Goal: Information Seeking & Learning: Learn about a topic

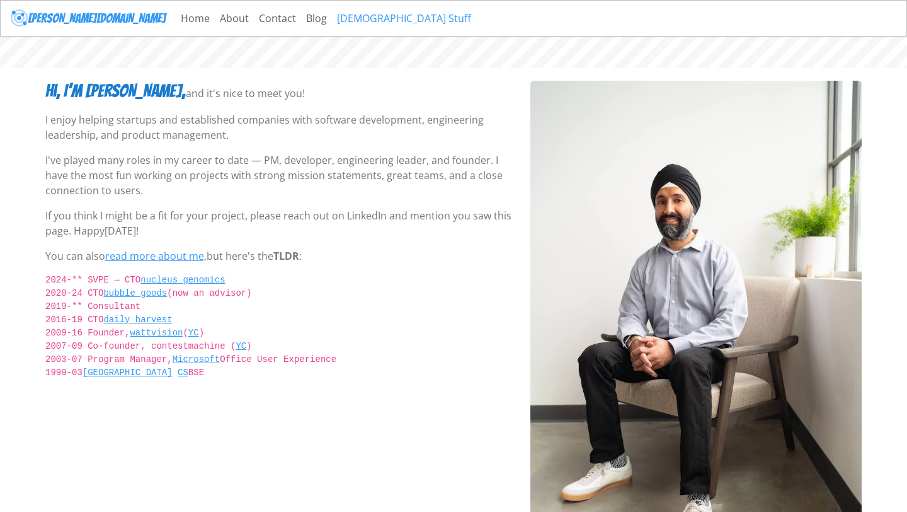
click at [332, 21] on link "[DEMOGRAPHIC_DATA] Stuff" at bounding box center [404, 18] width 144 height 25
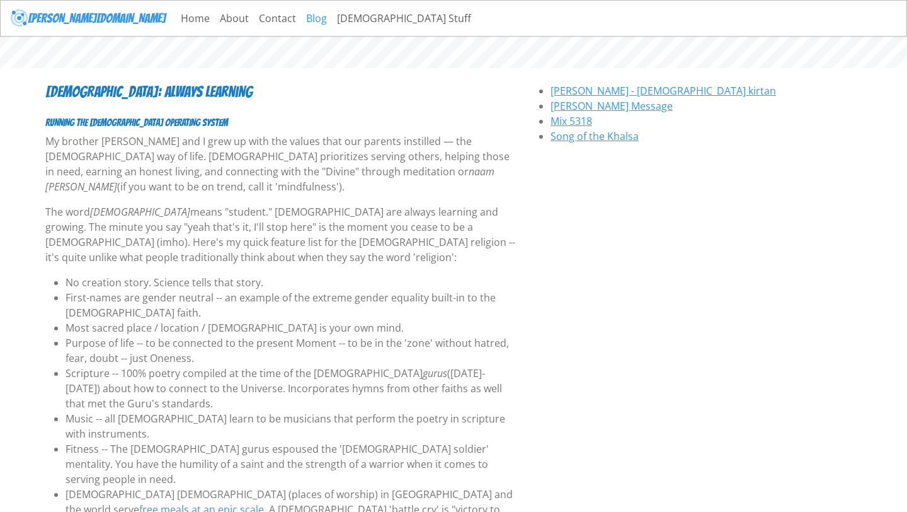
click at [301, 19] on link "Blog" at bounding box center [316, 18] width 31 height 25
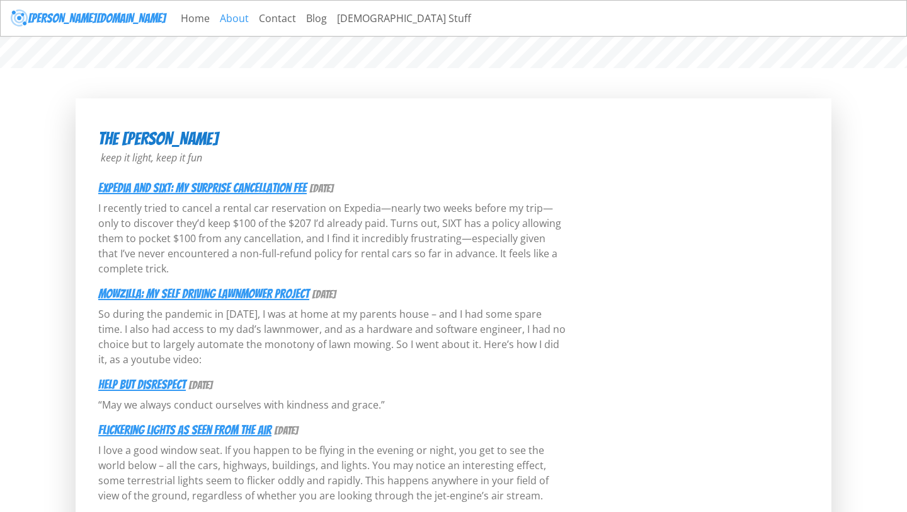
click at [215, 21] on link "About" at bounding box center [234, 18] width 39 height 25
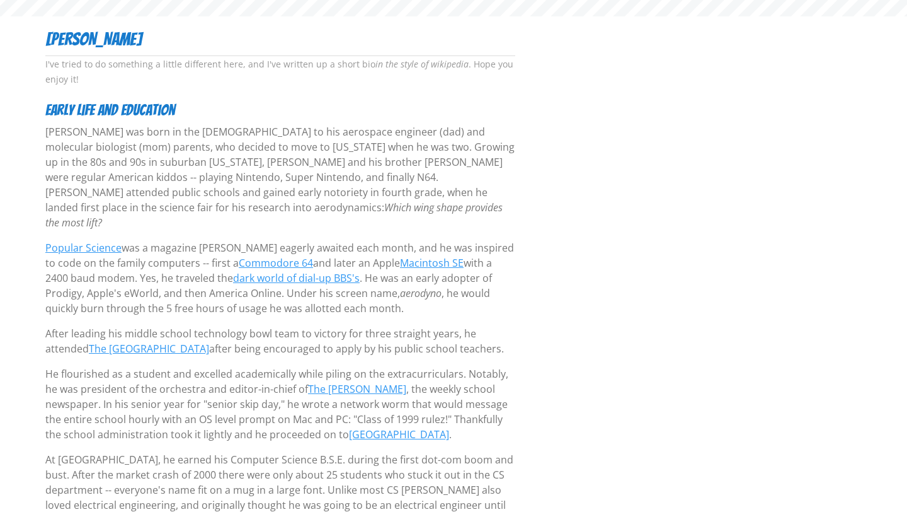
scroll to position [55, 0]
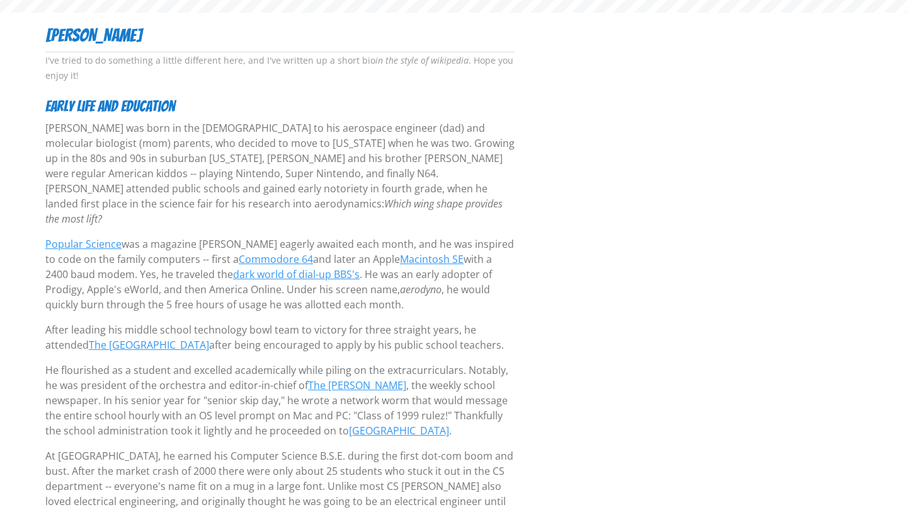
click at [189, 165] on p "Singh was born in the United Kingdom to his aerospace engineer (dad) and molecu…" at bounding box center [280, 173] width 470 height 106
click at [188, 165] on p "Singh was born in the United Kingdom to his aerospace engineer (dad) and molecu…" at bounding box center [280, 173] width 470 height 106
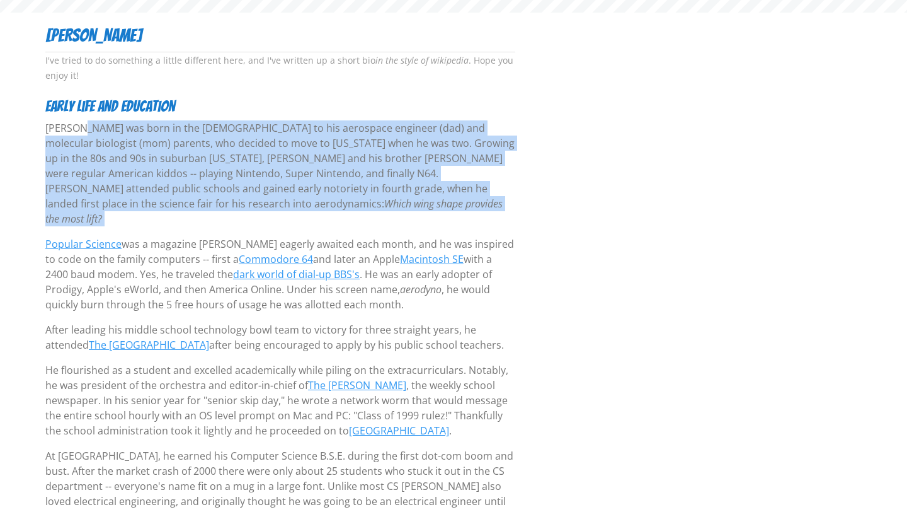
click at [188, 165] on p "Singh was born in the United Kingdom to his aerospace engineer (dad) and molecu…" at bounding box center [280, 173] width 470 height 106
click at [176, 148] on p "Singh was born in the United Kingdom to his aerospace engineer (dad) and molecu…" at bounding box center [280, 173] width 470 height 106
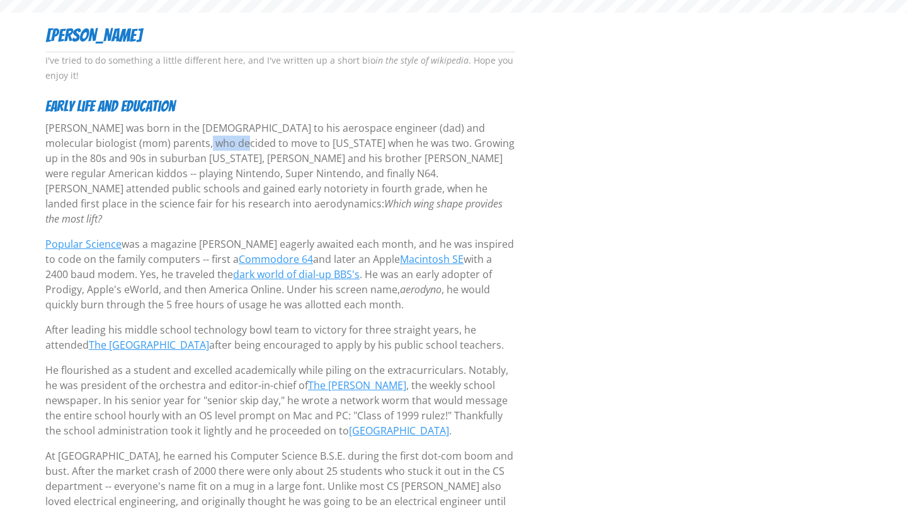
click at [176, 148] on p "Singh was born in the United Kingdom to his aerospace engineer (dad) and molecu…" at bounding box center [280, 173] width 470 height 106
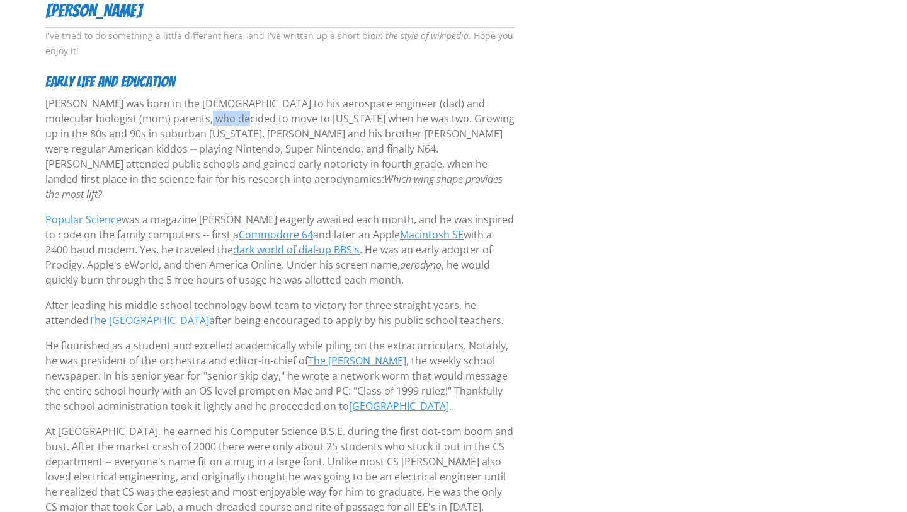
scroll to position [84, 0]
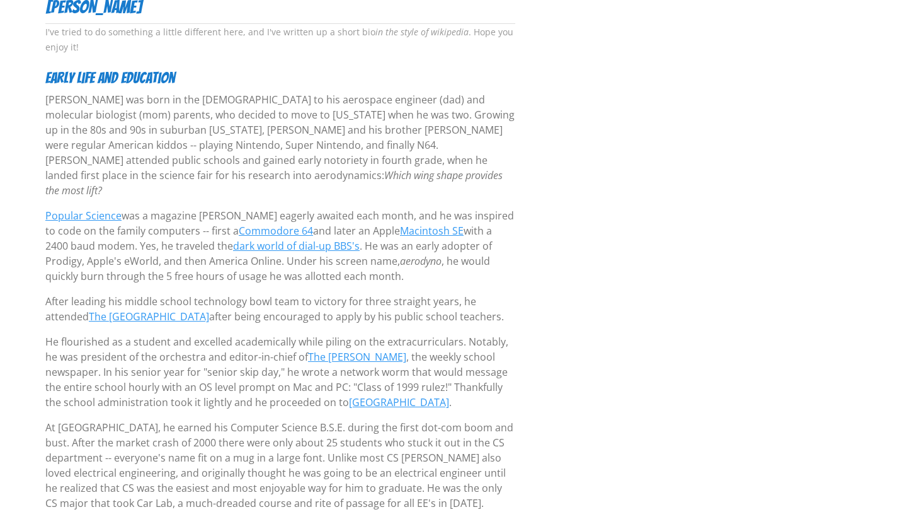
click at [176, 147] on p "Singh was born in the United Kingdom to his aerospace engineer (dad) and molecu…" at bounding box center [280, 145] width 470 height 106
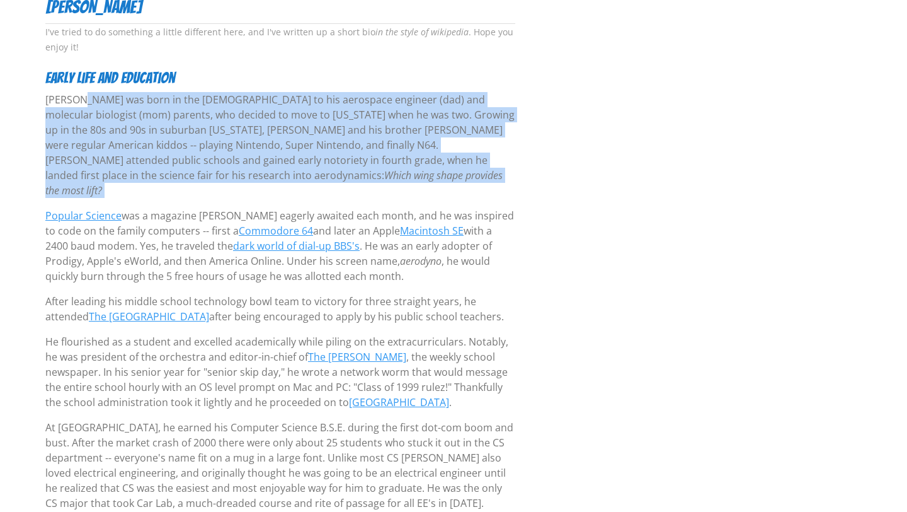
click at [176, 147] on p "Singh was born in the United Kingdom to his aerospace engineer (dad) and molecu…" at bounding box center [280, 145] width 470 height 106
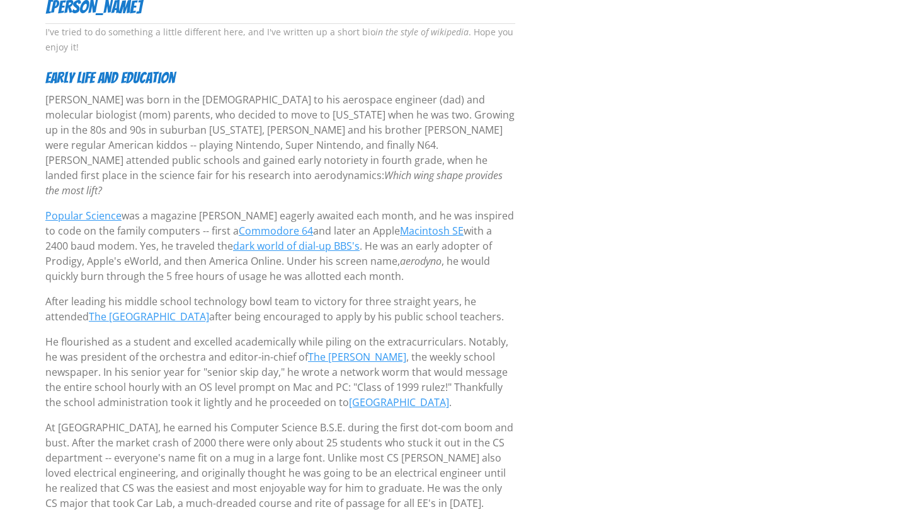
click at [172, 146] on p "Singh was born in the United Kingdom to his aerospace engineer (dad) and molecu…" at bounding box center [280, 145] width 470 height 106
click at [172, 145] on p "Singh was born in the United Kingdom to his aerospace engineer (dad) and molecu…" at bounding box center [280, 145] width 470 height 106
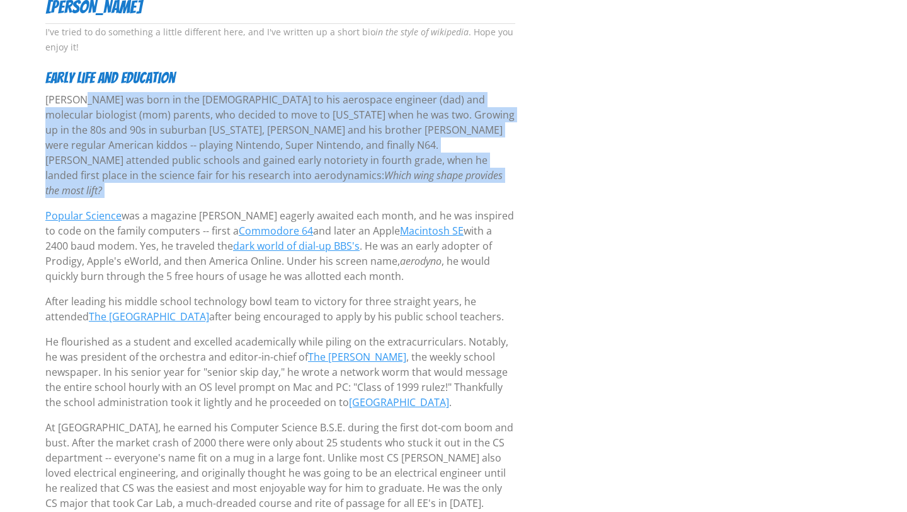
click at [172, 145] on p "Singh was born in the United Kingdom to his aerospace engineer (dad) and molecu…" at bounding box center [280, 145] width 470 height 106
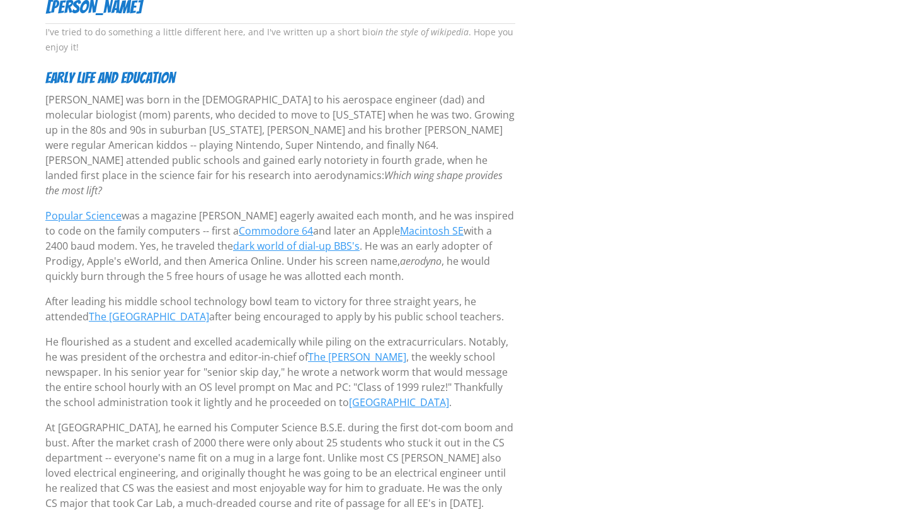
click at [247, 173] on em "Which wing shape provides the most lift?" at bounding box center [273, 182] width 457 height 29
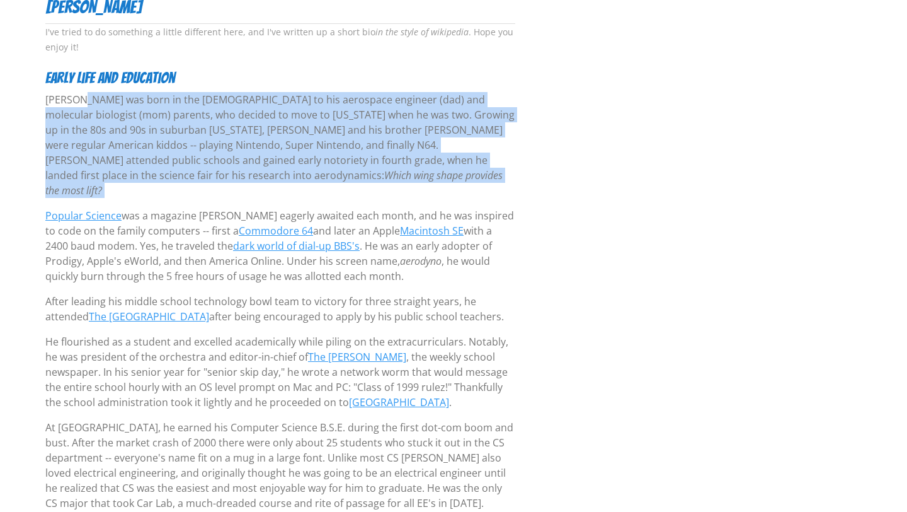
click at [247, 173] on em "Which wing shape provides the most lift?" at bounding box center [273, 182] width 457 height 29
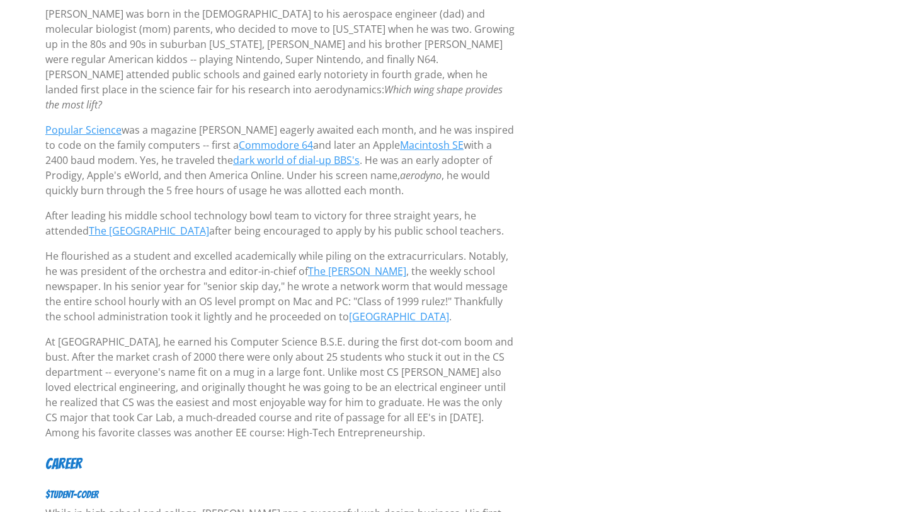
scroll to position [171, 0]
click at [247, 173] on p "Popular Science was a magazine Savraj eagerly awaited each month, and he was in…" at bounding box center [280, 159] width 470 height 76
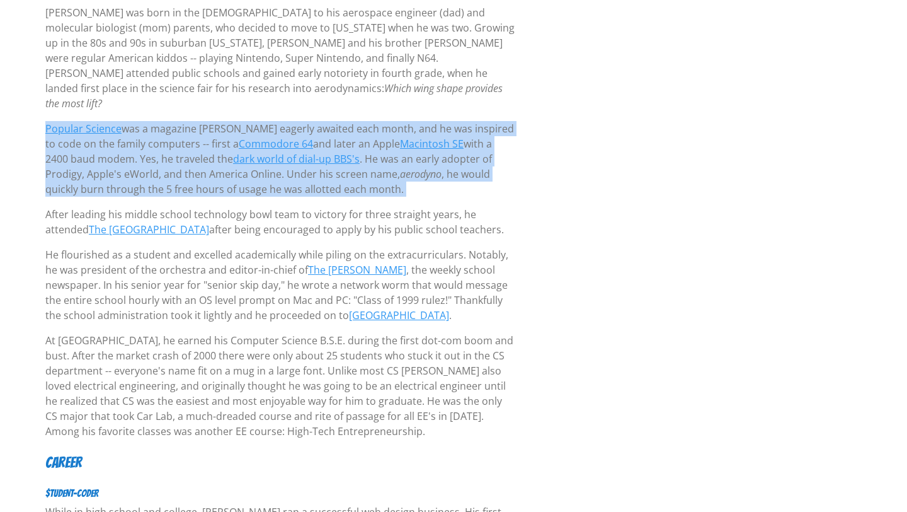
click at [247, 173] on p "Popular Science was a magazine Savraj eagerly awaited each month, and he was in…" at bounding box center [280, 159] width 470 height 76
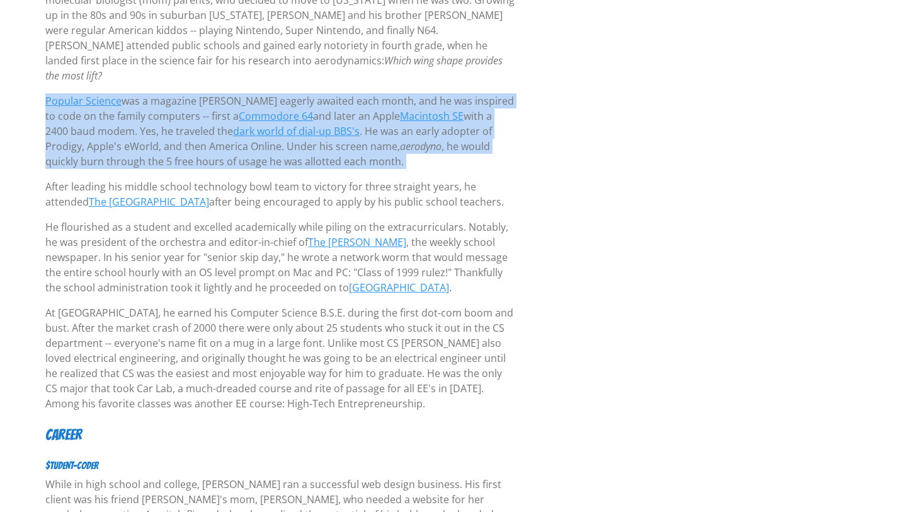
scroll to position [199, 0]
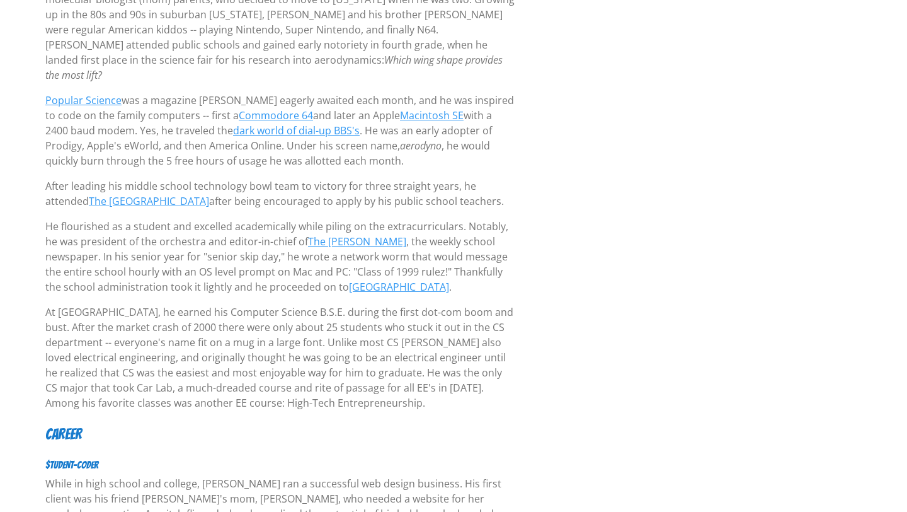
click at [247, 178] on p "After leading his middle school technology bowl team to victory for three strai…" at bounding box center [280, 193] width 470 height 30
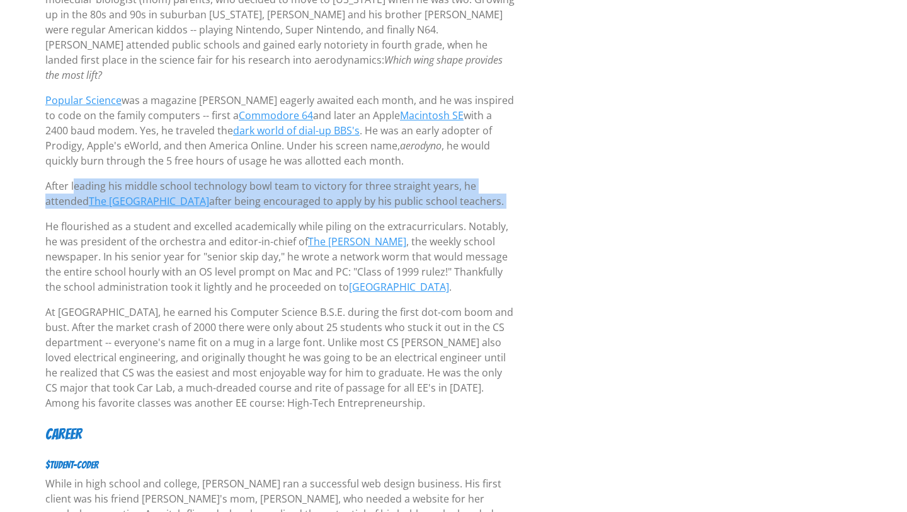
click at [247, 178] on p "After leading his middle school technology bowl team to victory for three strai…" at bounding box center [280, 193] width 470 height 30
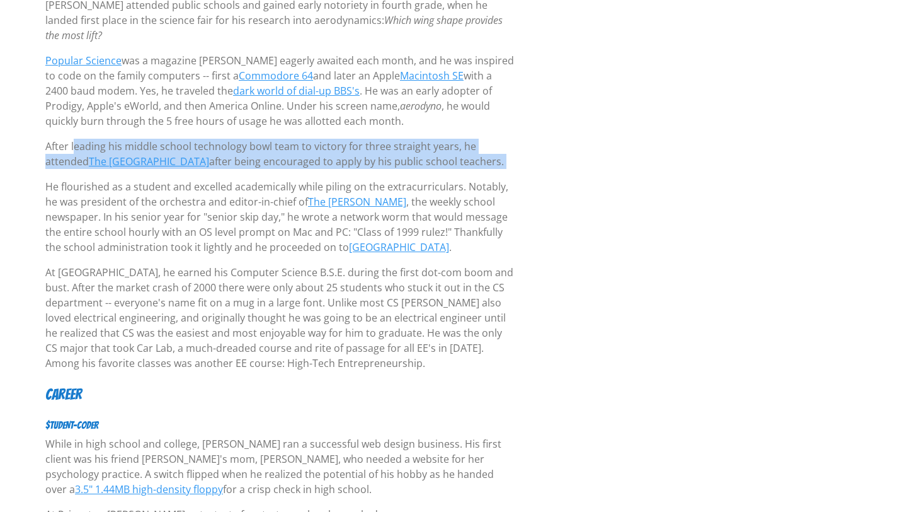
scroll to position [241, 0]
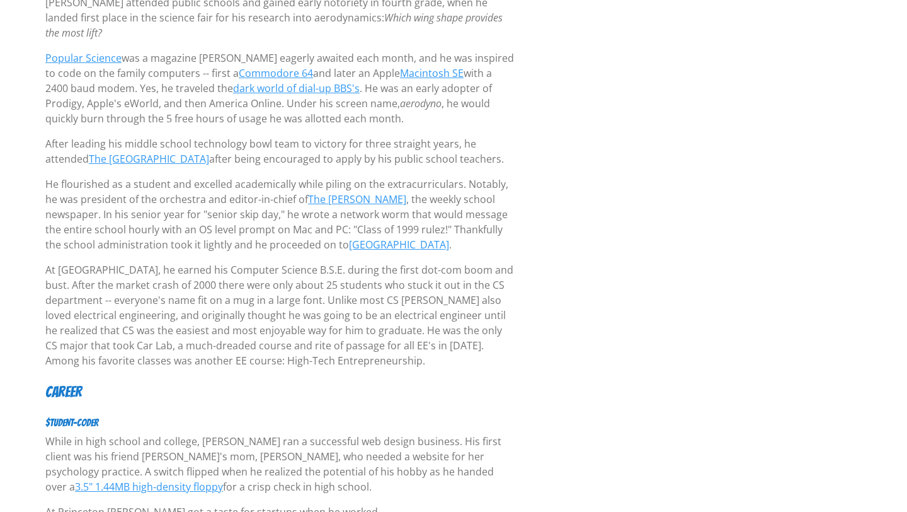
click at [247, 176] on p "He flourished as a student and excelled academically while piling on the extrac…" at bounding box center [280, 214] width 470 height 76
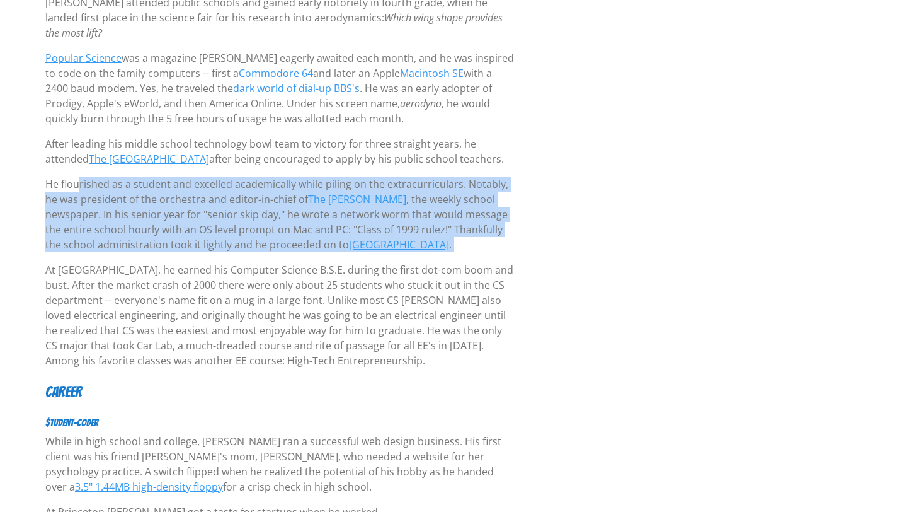
click at [247, 176] on p "He flourished as a student and excelled academically while piling on the extrac…" at bounding box center [280, 214] width 470 height 76
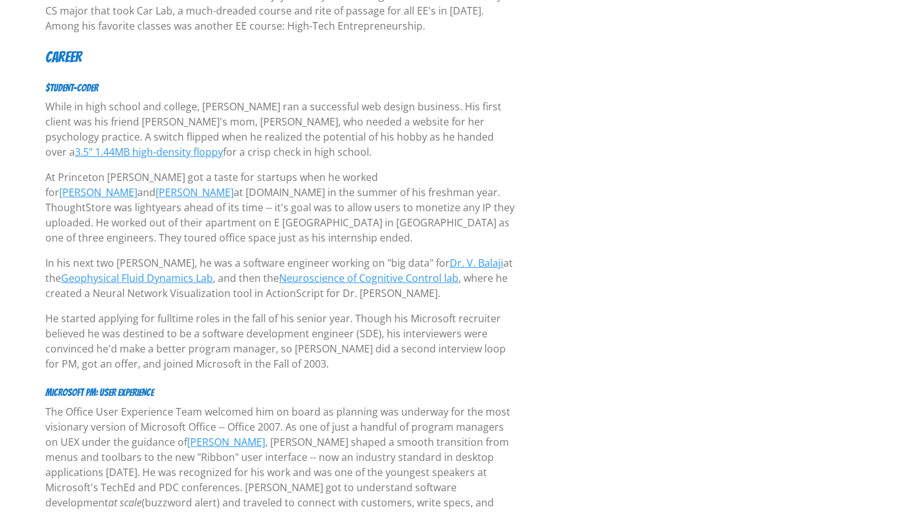
scroll to position [581, 0]
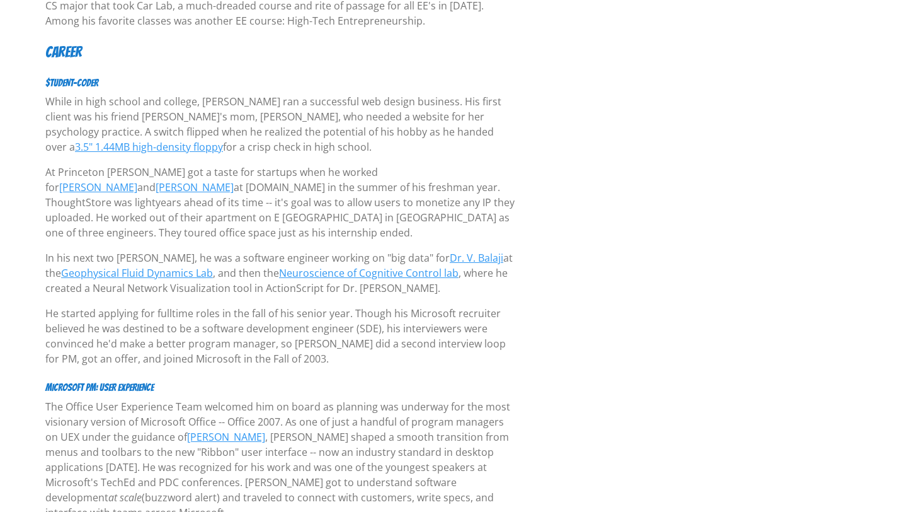
click at [247, 173] on p "At Princeton Savraj got a taste for startups when he worked for Dan Von Kohorn …" at bounding box center [280, 202] width 470 height 76
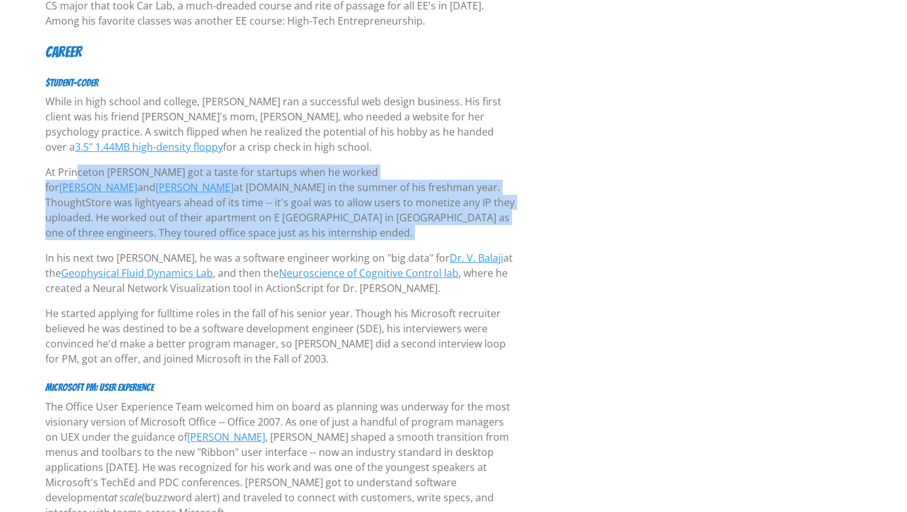
click at [247, 173] on p "At Princeton Savraj got a taste for startups when he worked for Dan Von Kohorn …" at bounding box center [280, 202] width 470 height 76
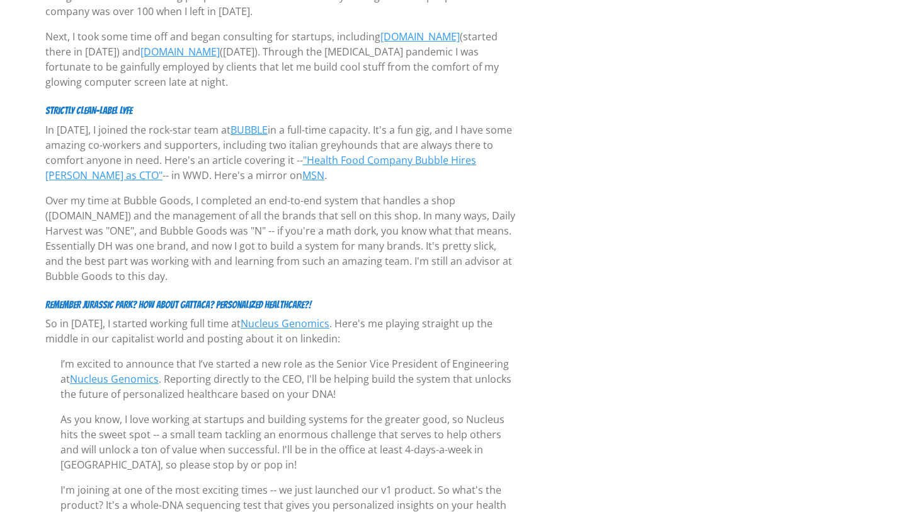
scroll to position [2311, 0]
